Goal: Task Accomplishment & Management: Manage account settings

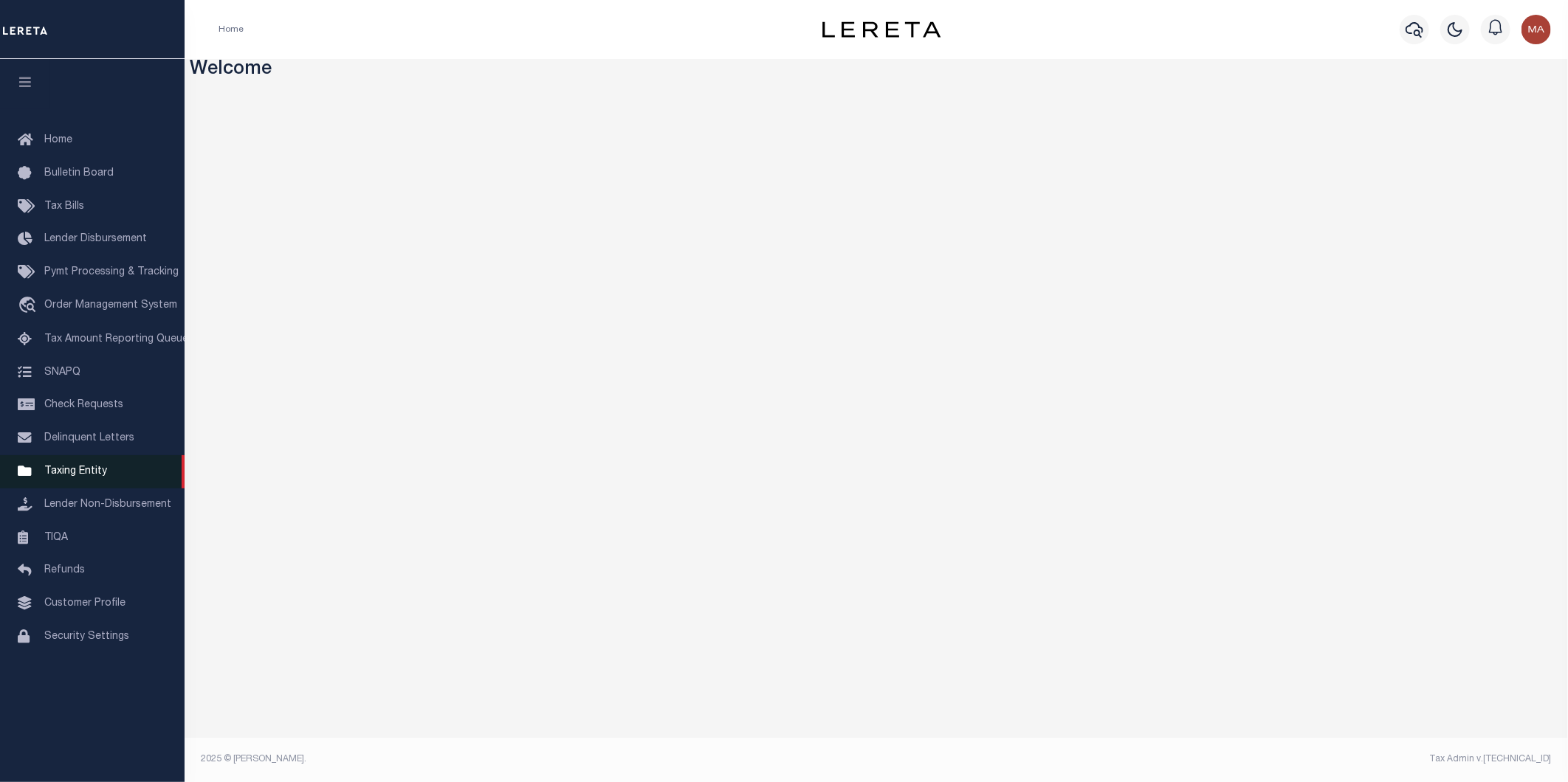
click at [86, 472] on span "Taxing Entity" at bounding box center [75, 471] width 63 height 10
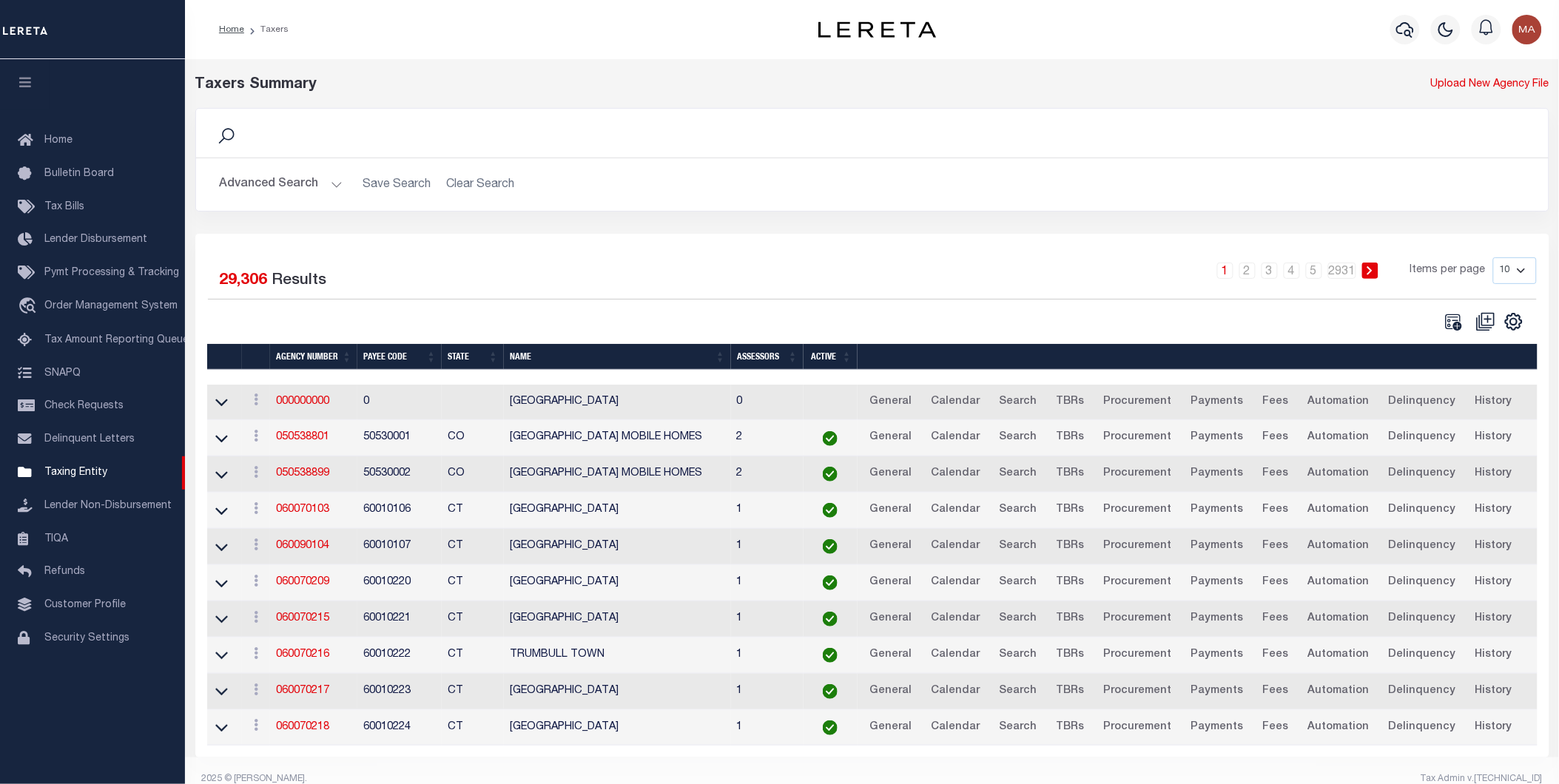
click at [334, 182] on button "Advanced Search" at bounding box center [281, 184] width 122 height 29
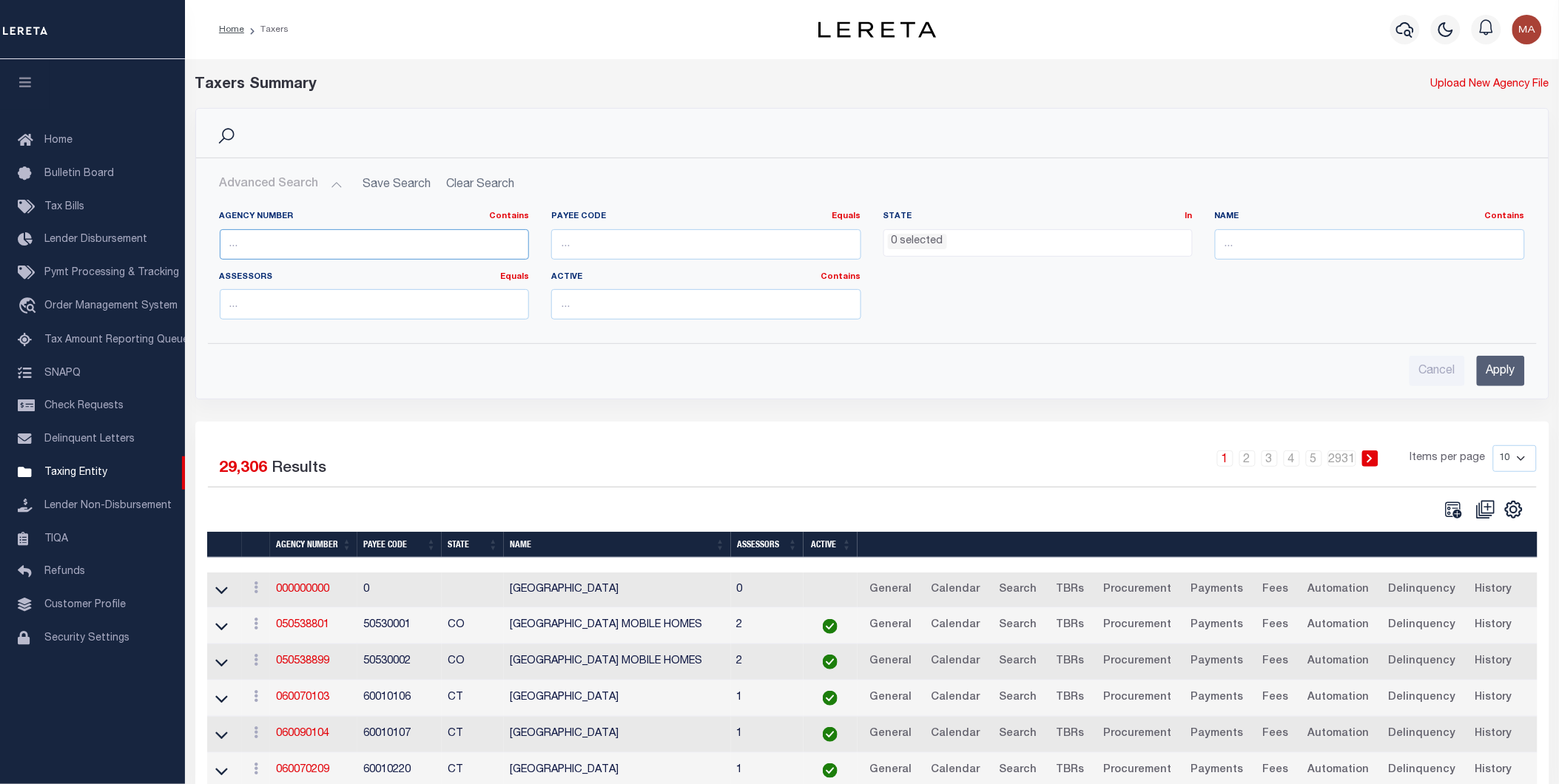
click at [282, 240] on input "text" at bounding box center [375, 244] width 310 height 30
paste input "421522001"
type input "421522001"
click at [1504, 373] on input "Apply" at bounding box center [1501, 371] width 48 height 30
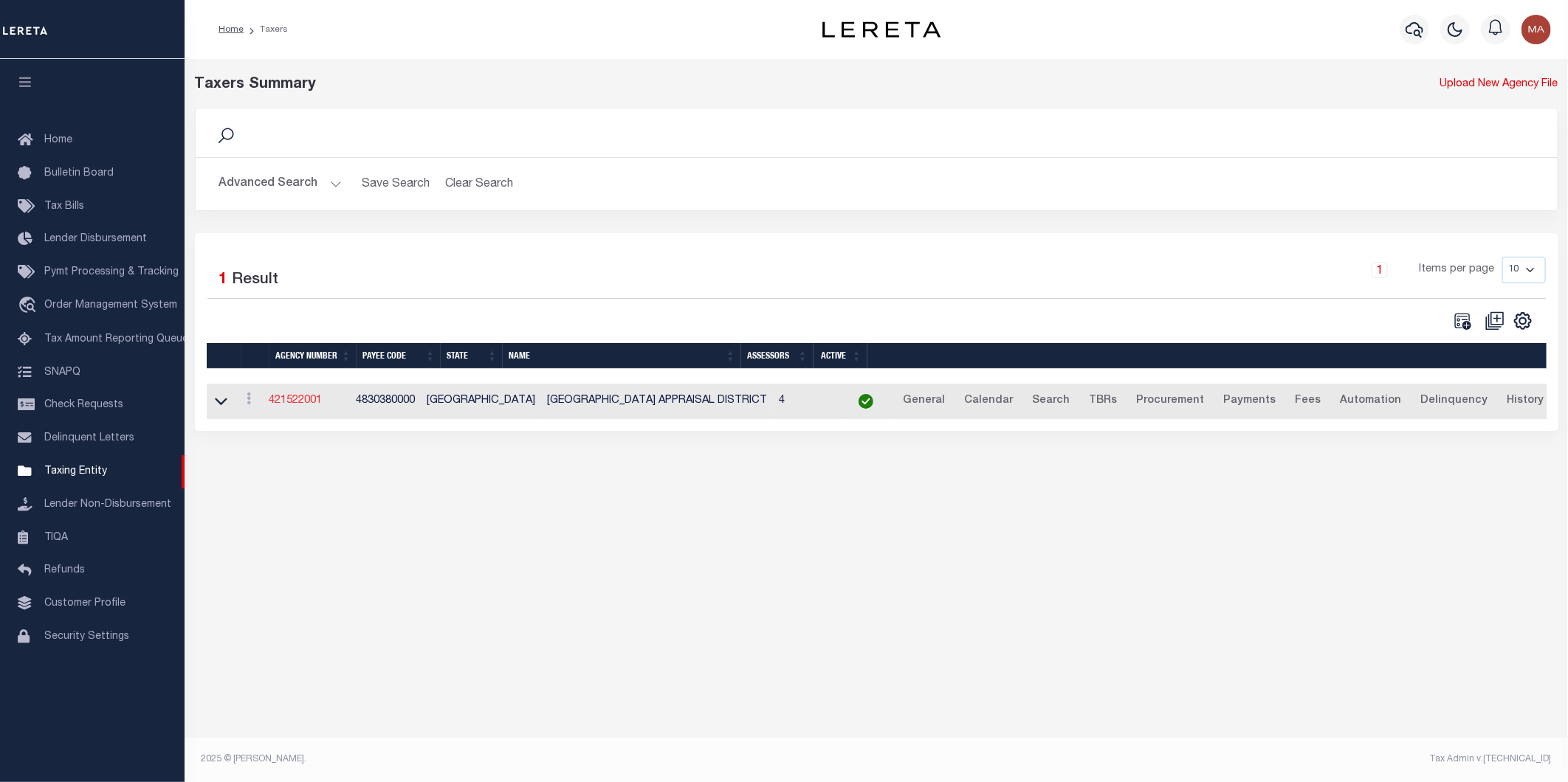
click at [297, 404] on link "421522001" at bounding box center [296, 401] width 53 height 10
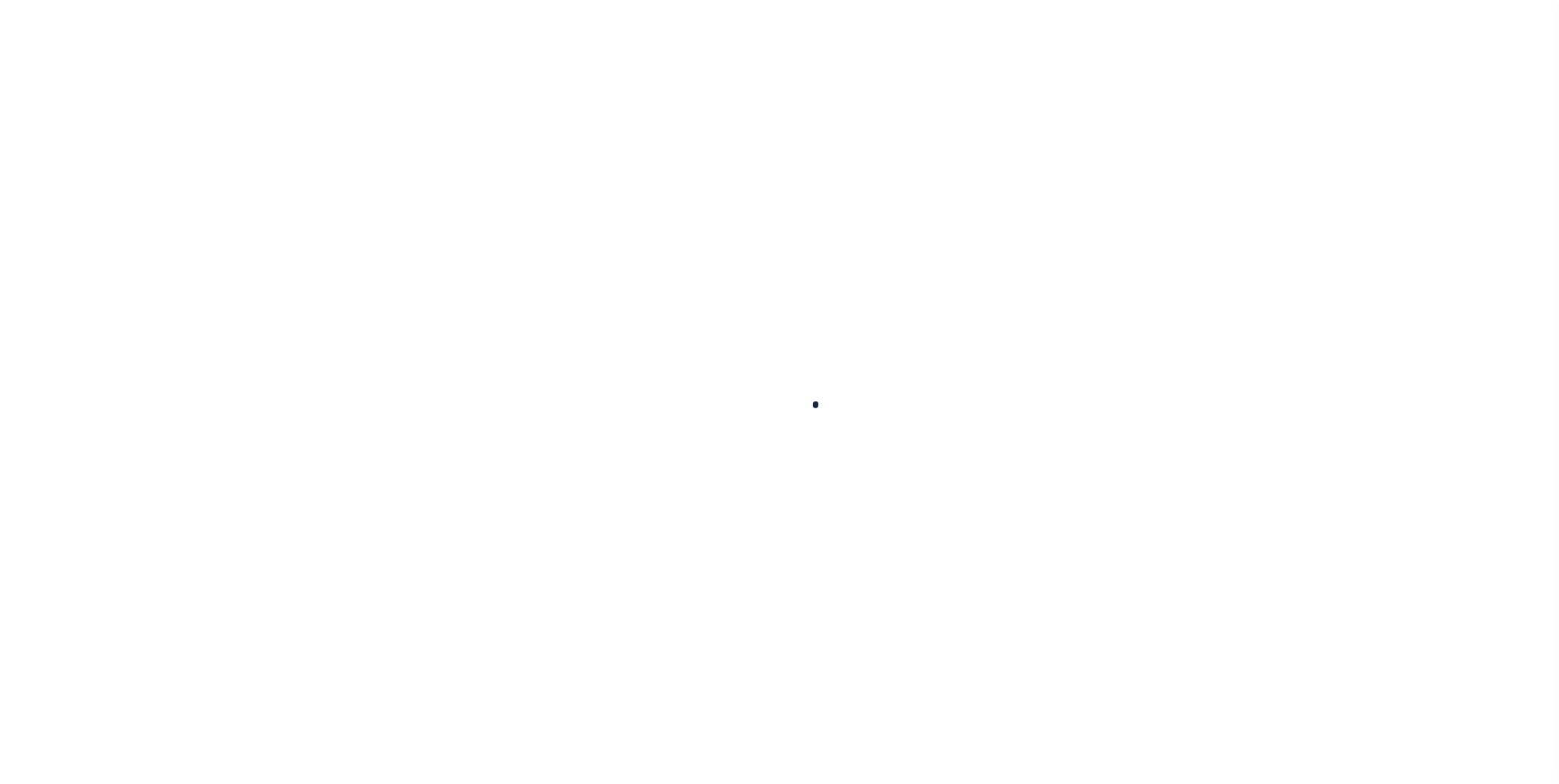
select select
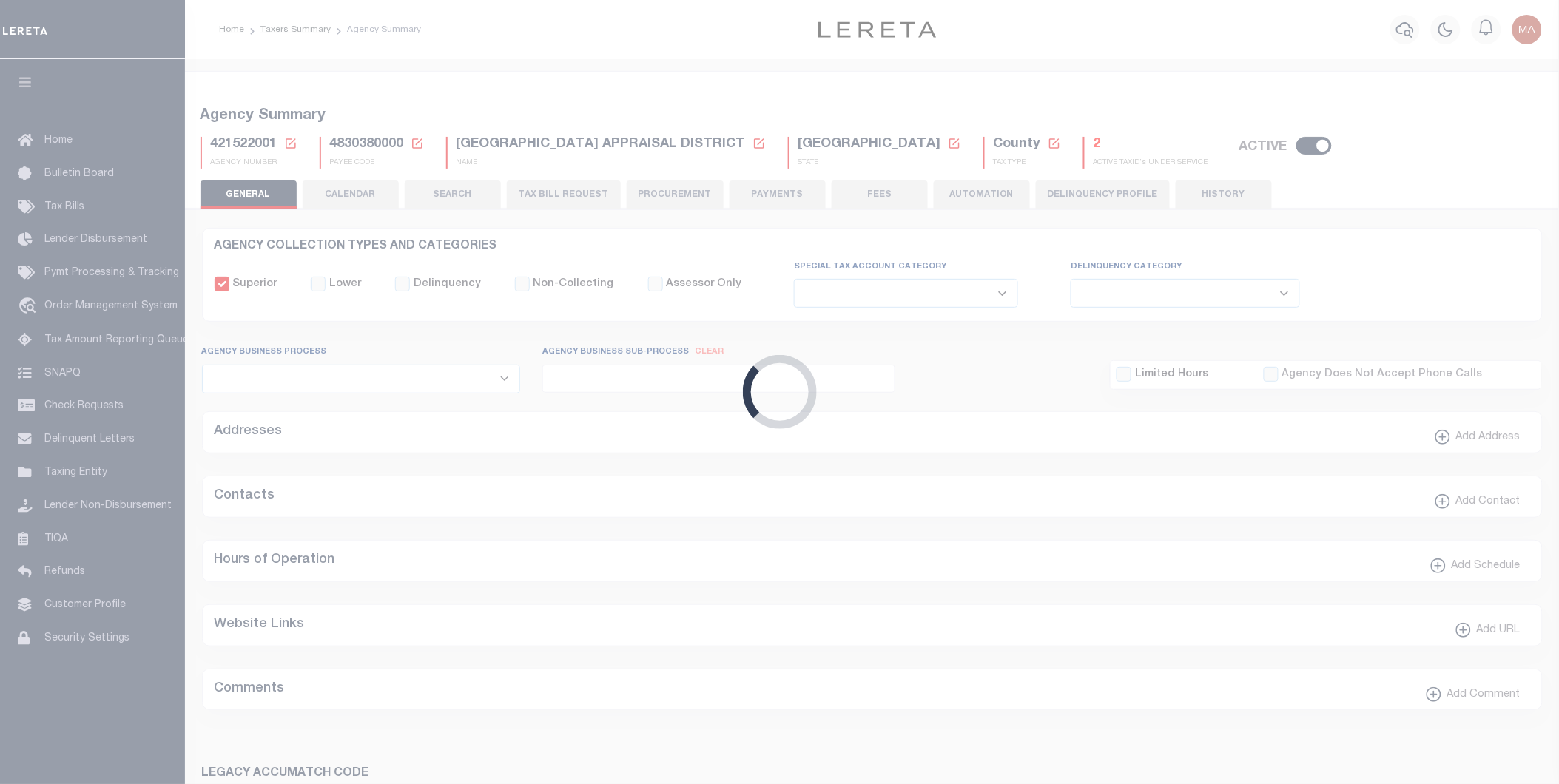
checkbox input "false"
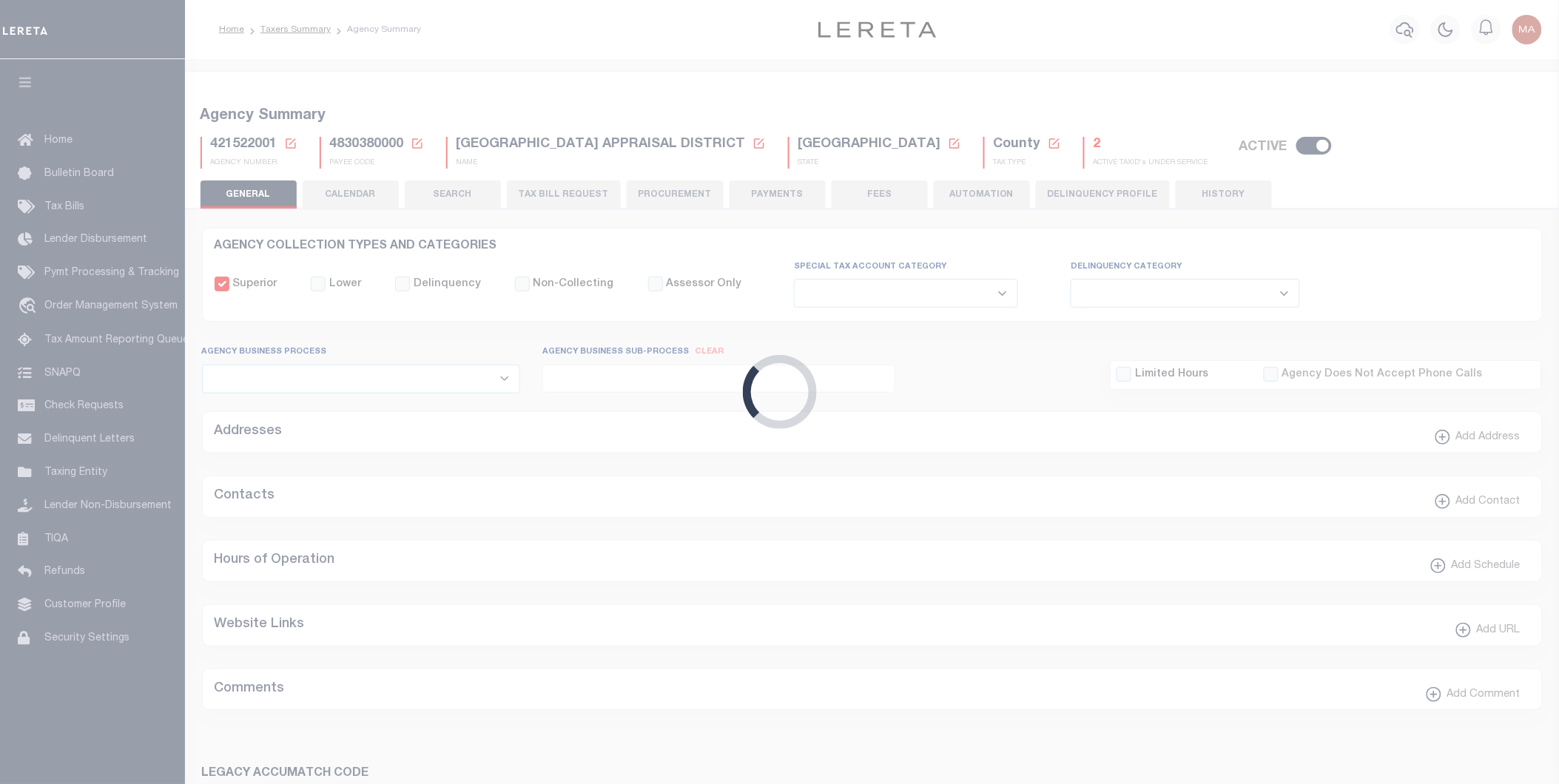
type input "4830380000"
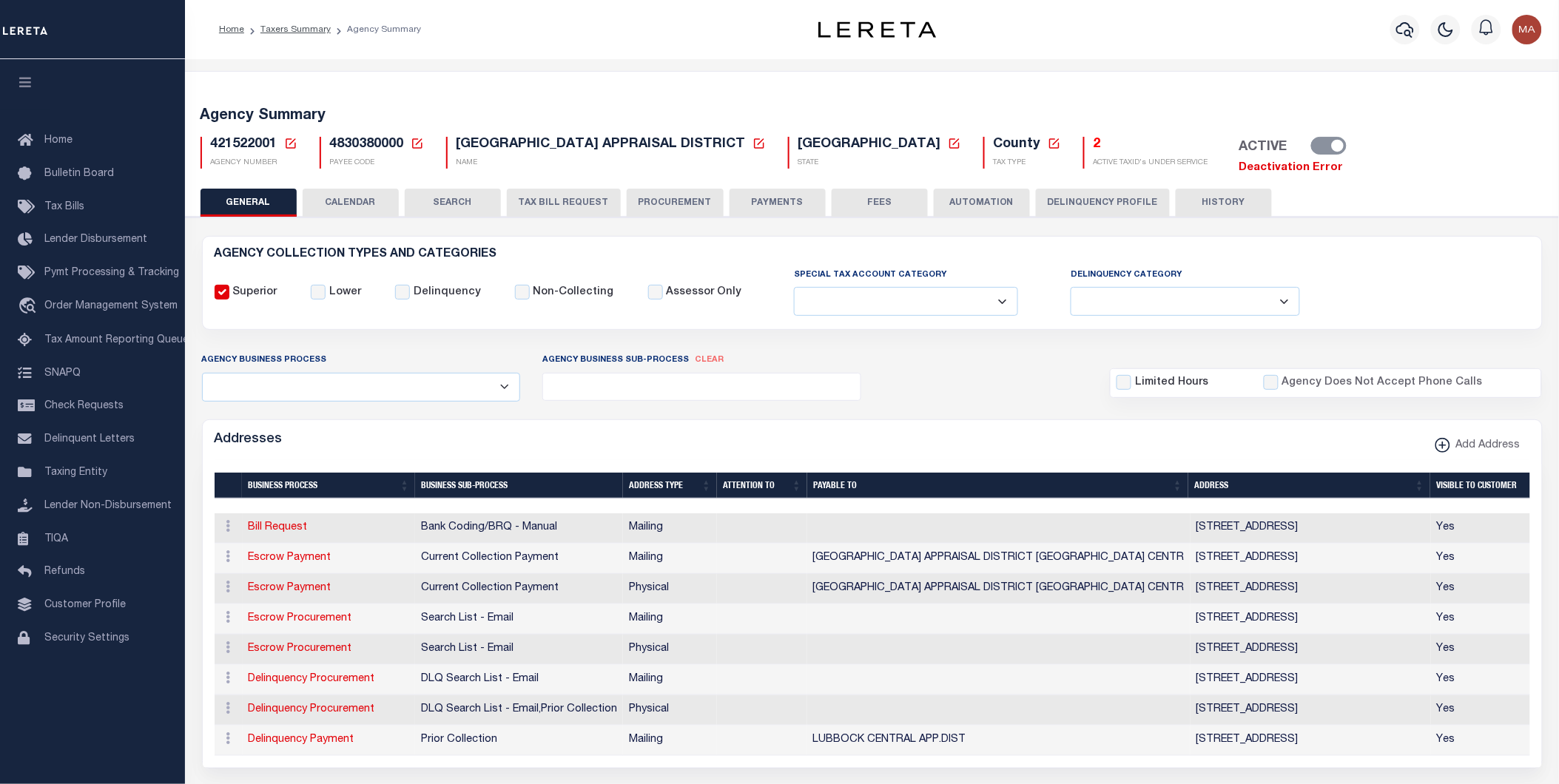
click at [1239, 165] on link "Deactivation Error" at bounding box center [1291, 168] width 104 height 11
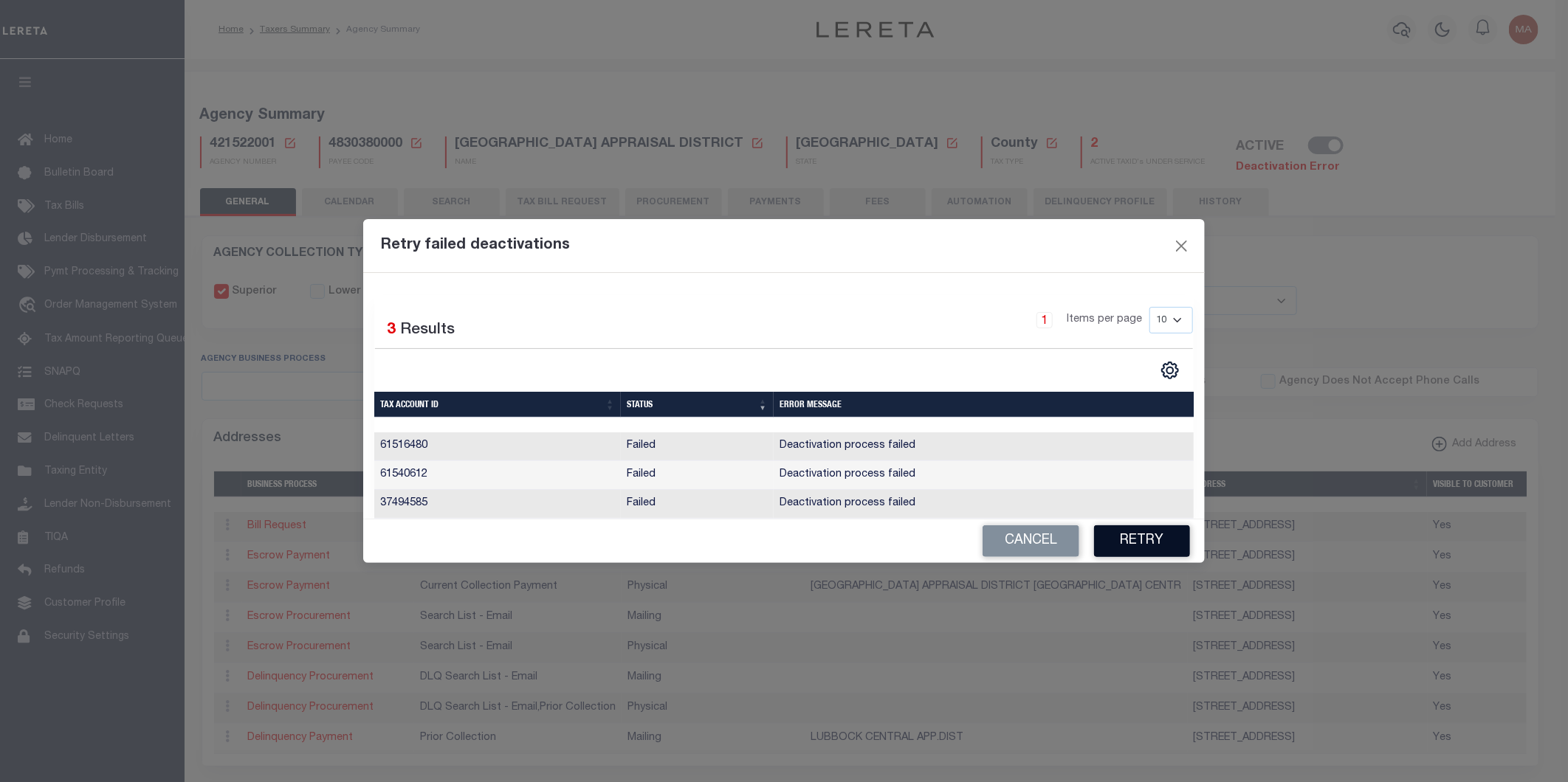
click at [1142, 546] on button "Retry" at bounding box center [1142, 541] width 96 height 32
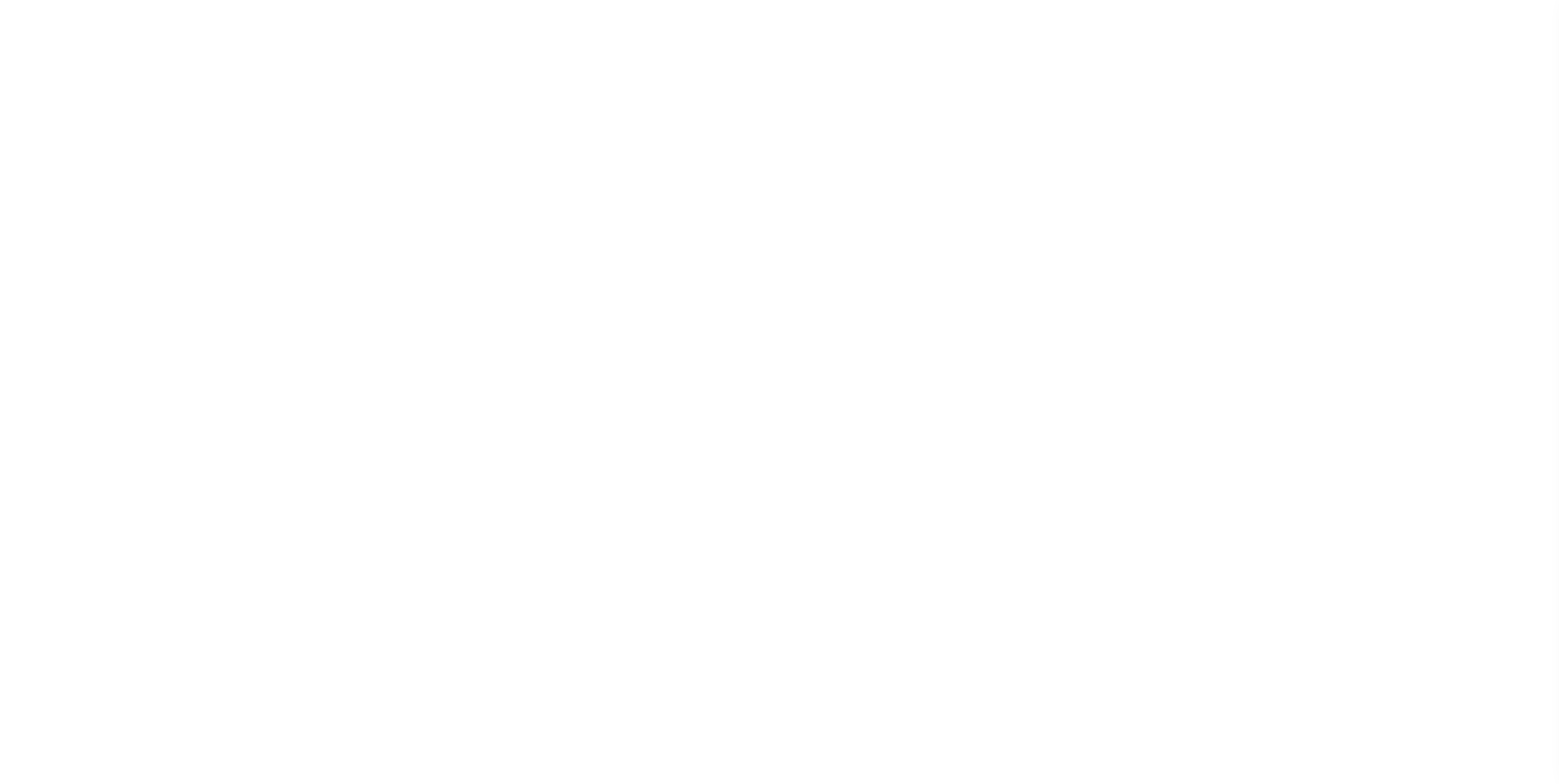
select select
